Goal: Task Accomplishment & Management: Manage account settings

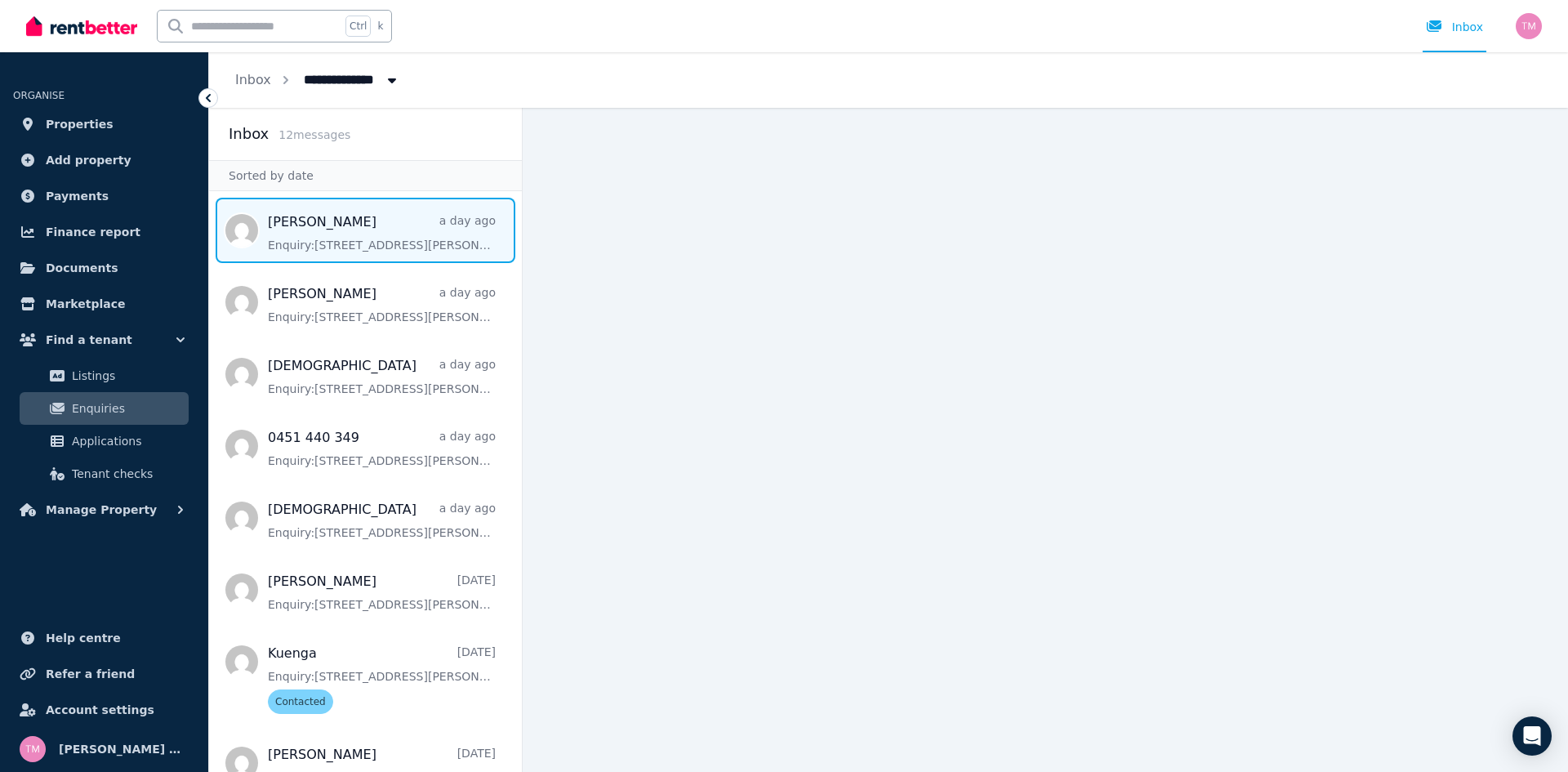
click at [352, 231] on span "Message list" at bounding box center [365, 231] width 313 height 66
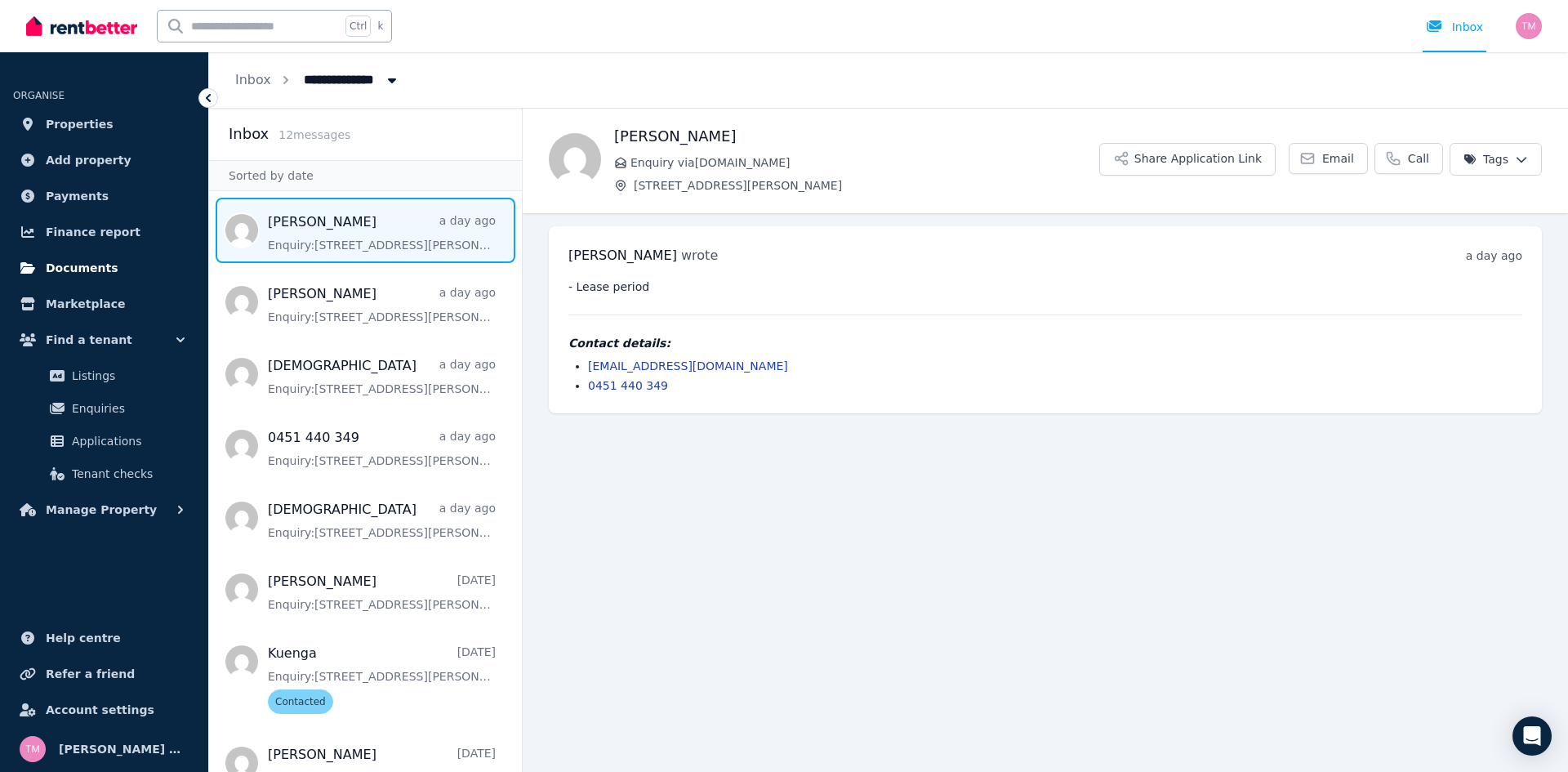
click at [101, 266] on span "Documents" at bounding box center [81, 268] width 72 height 19
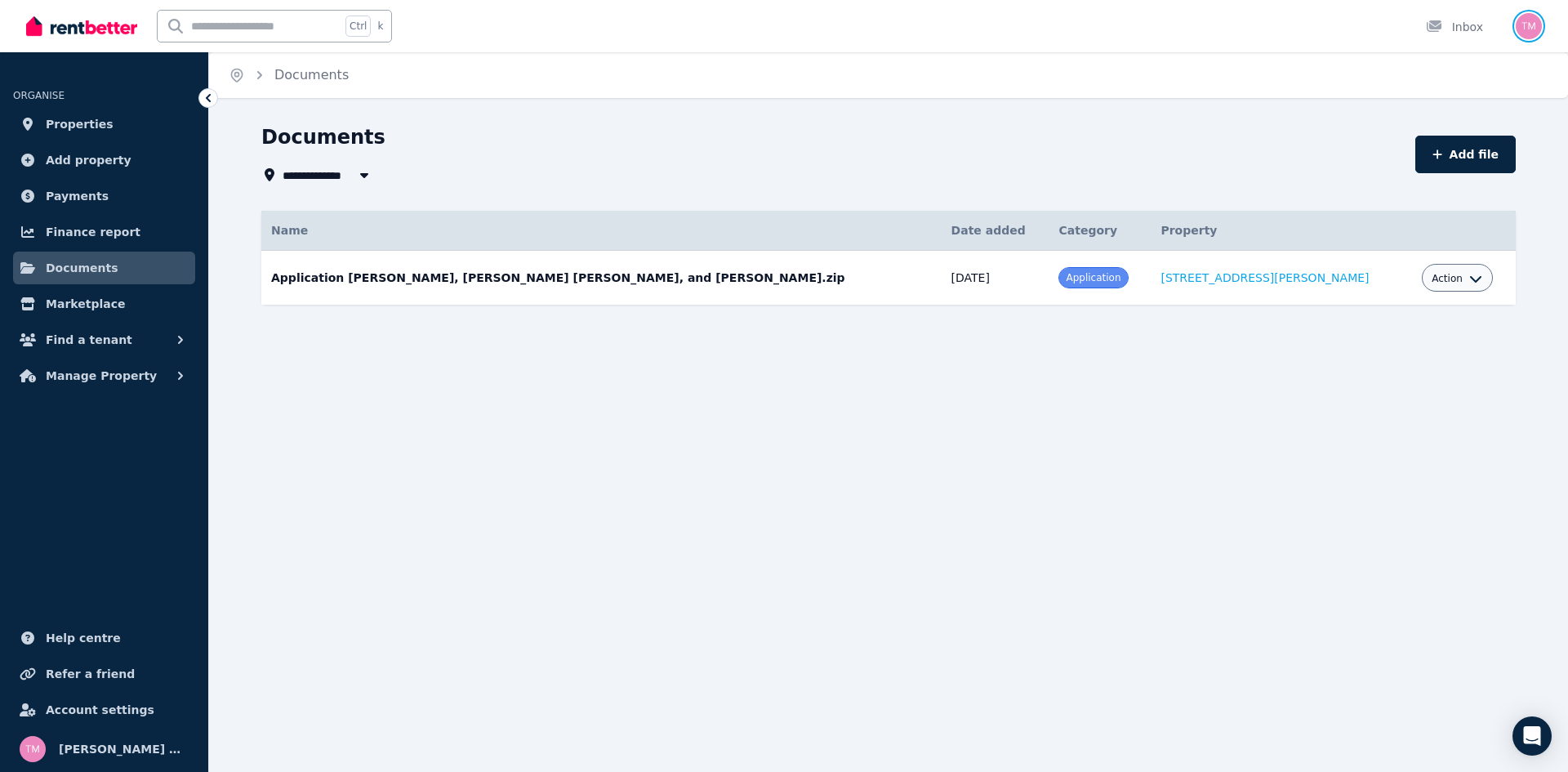
click at [1529, 19] on img "button" at bounding box center [1528, 26] width 26 height 26
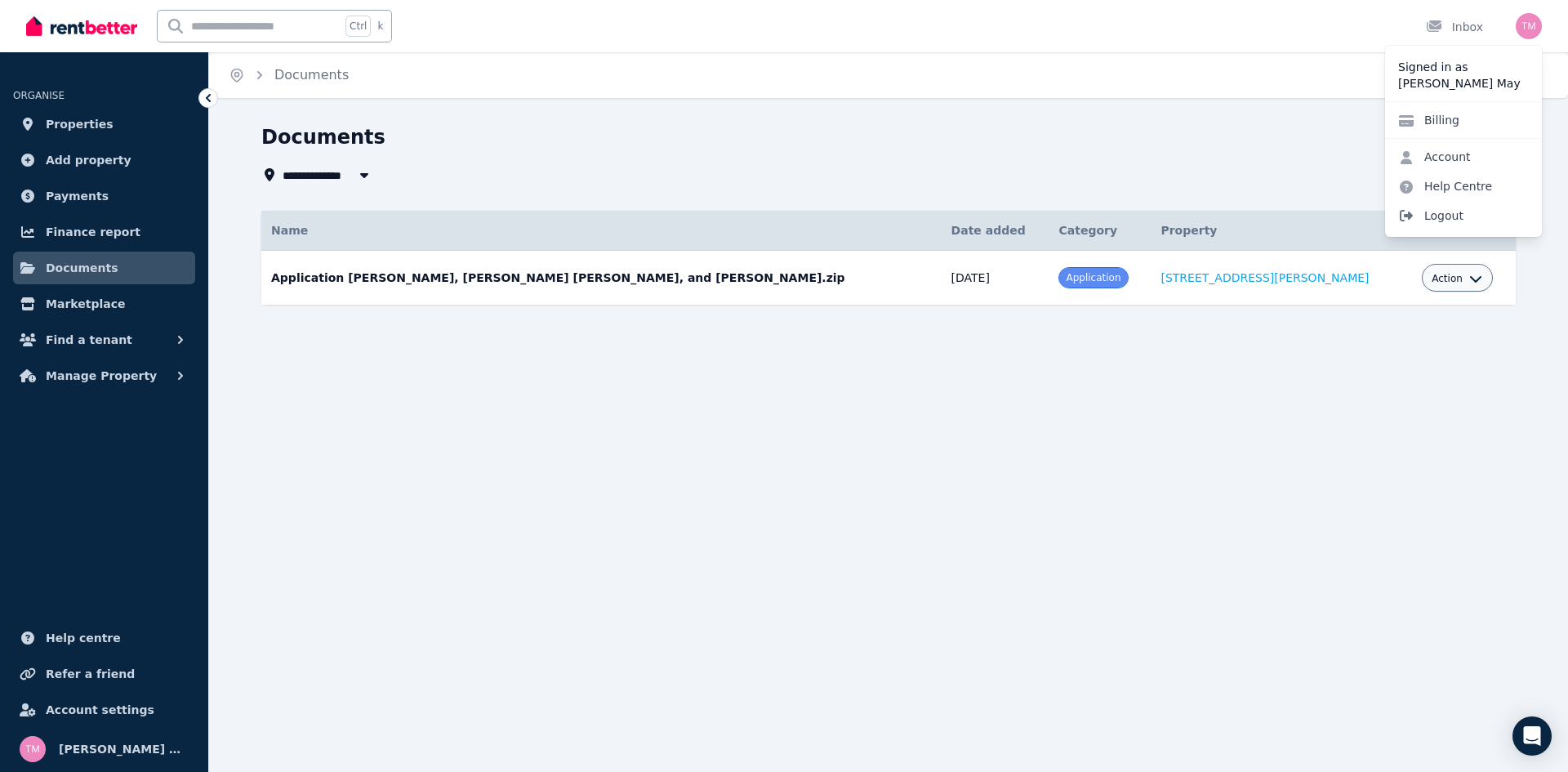
click at [1462, 214] on span "Logout" at bounding box center [1464, 215] width 157 height 29
